Goal: Task Accomplishment & Management: Use online tool/utility

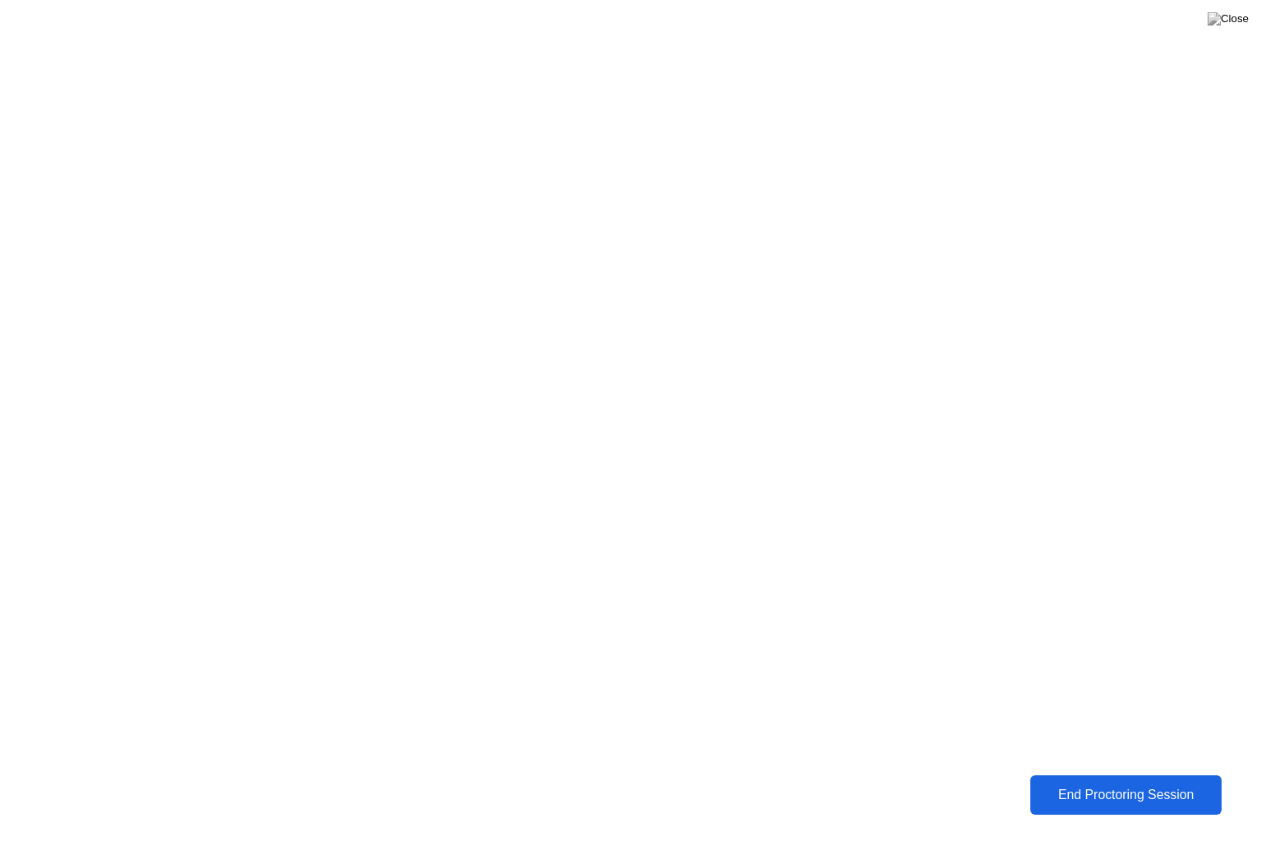
click at [1100, 802] on div "End Proctoring Session" at bounding box center [1126, 795] width 181 height 15
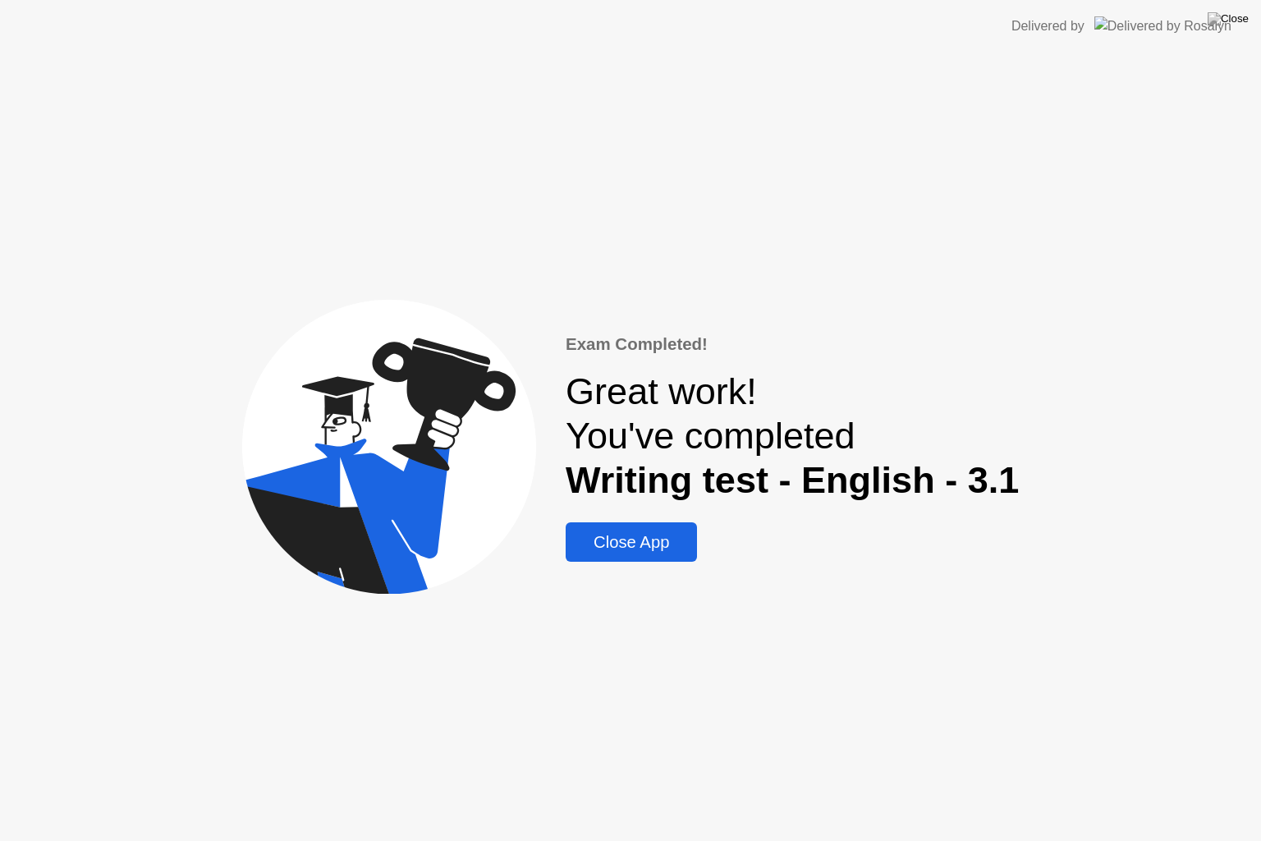
click at [634, 533] on div "Close App" at bounding box center [632, 542] width 122 height 19
